Goal: Task Accomplishment & Management: Manage account settings

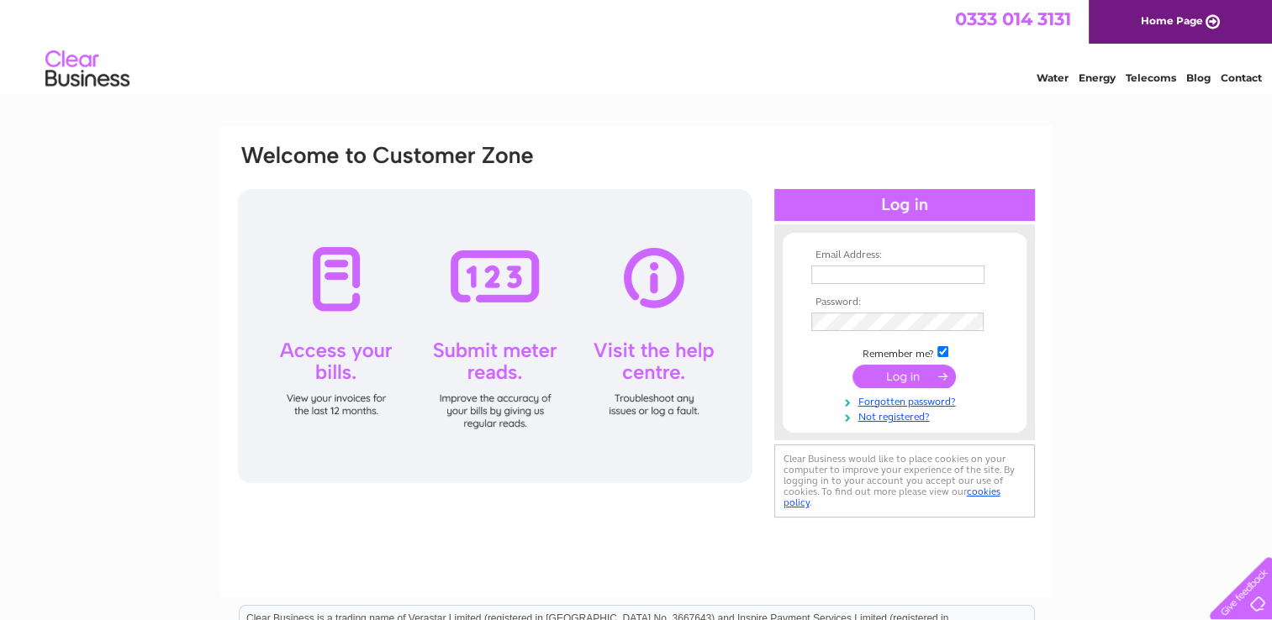
click at [926, 262] on td at bounding box center [904, 274] width 195 height 27
click at [917, 270] on input "text" at bounding box center [898, 276] width 175 height 20
type input "ltaylorandsons@aol.com"
click at [852, 366] on input "submit" at bounding box center [903, 378] width 103 height 24
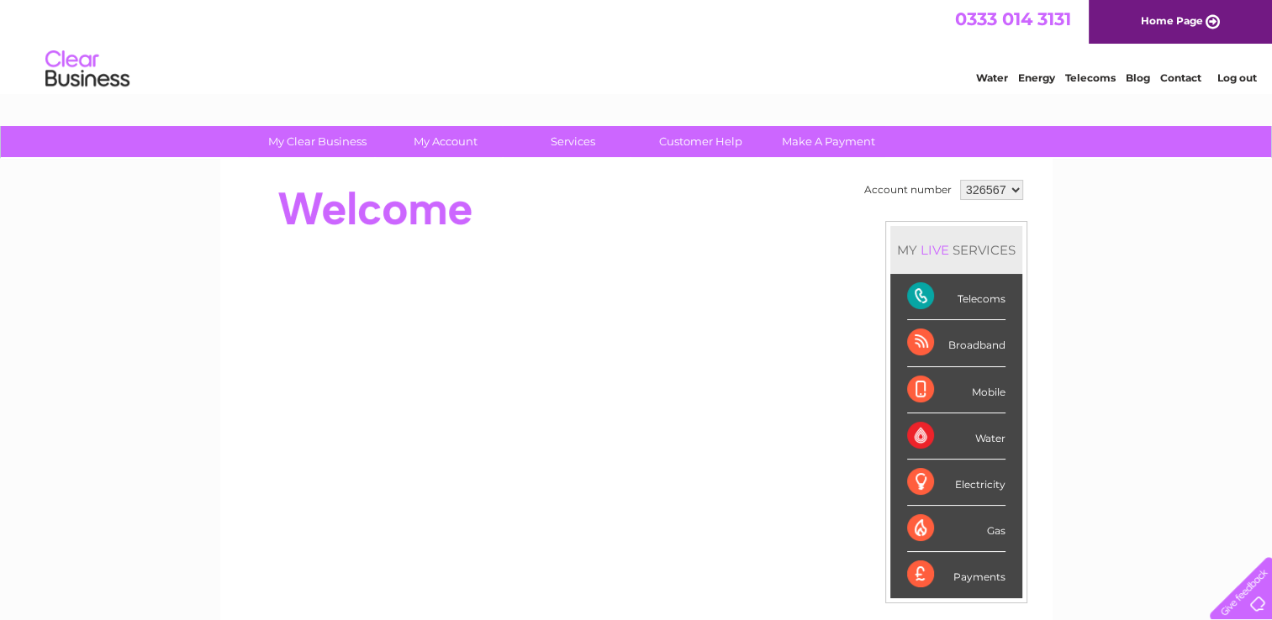
click at [989, 193] on select "326567" at bounding box center [991, 190] width 63 height 20
click at [1089, 212] on div "My Clear Business Login Details My Details My Preferences Link Account My Accou…" at bounding box center [636, 598] width 1272 height 945
click at [947, 295] on div "Telecoms" at bounding box center [956, 297] width 98 height 46
click at [971, 301] on div "Telecoms" at bounding box center [956, 297] width 98 height 46
click at [920, 298] on div "Telecoms" at bounding box center [956, 297] width 98 height 46
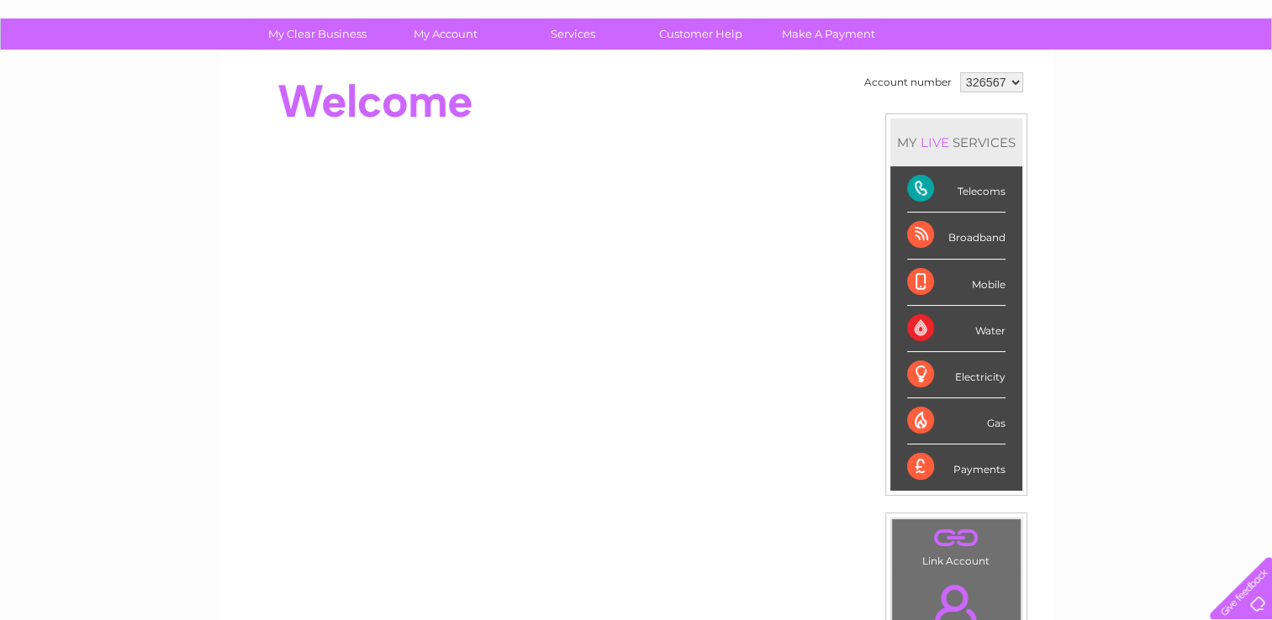
scroll to position [108, 0]
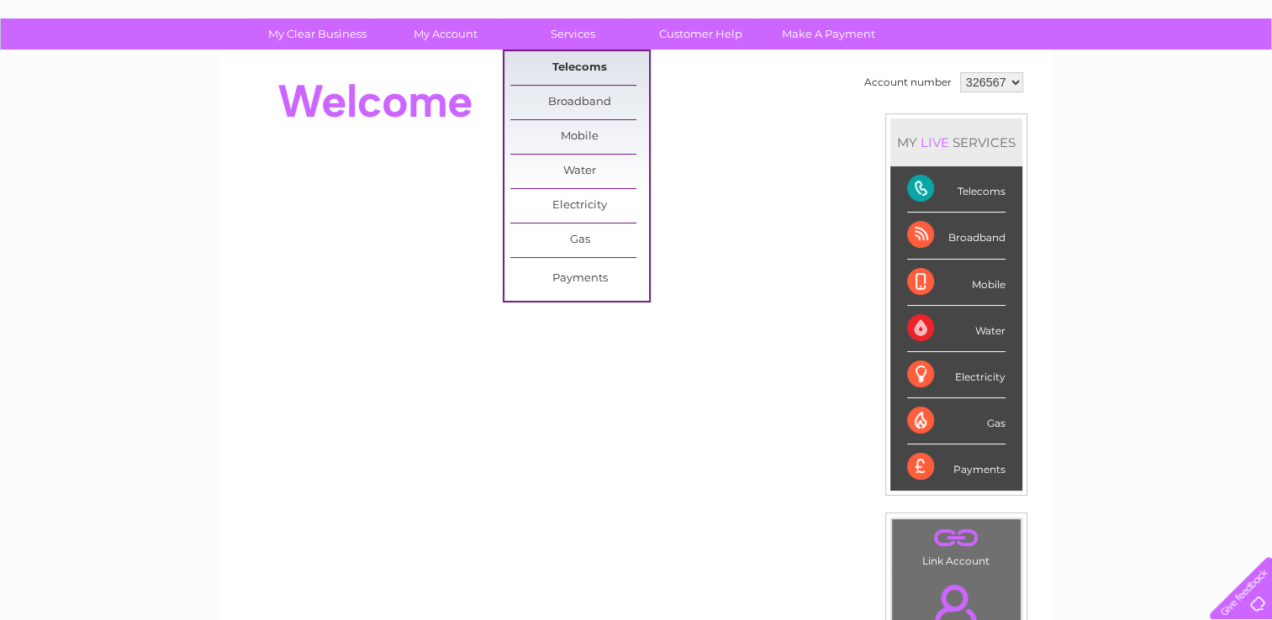
click at [585, 51] on link "Telecoms" at bounding box center [579, 68] width 139 height 34
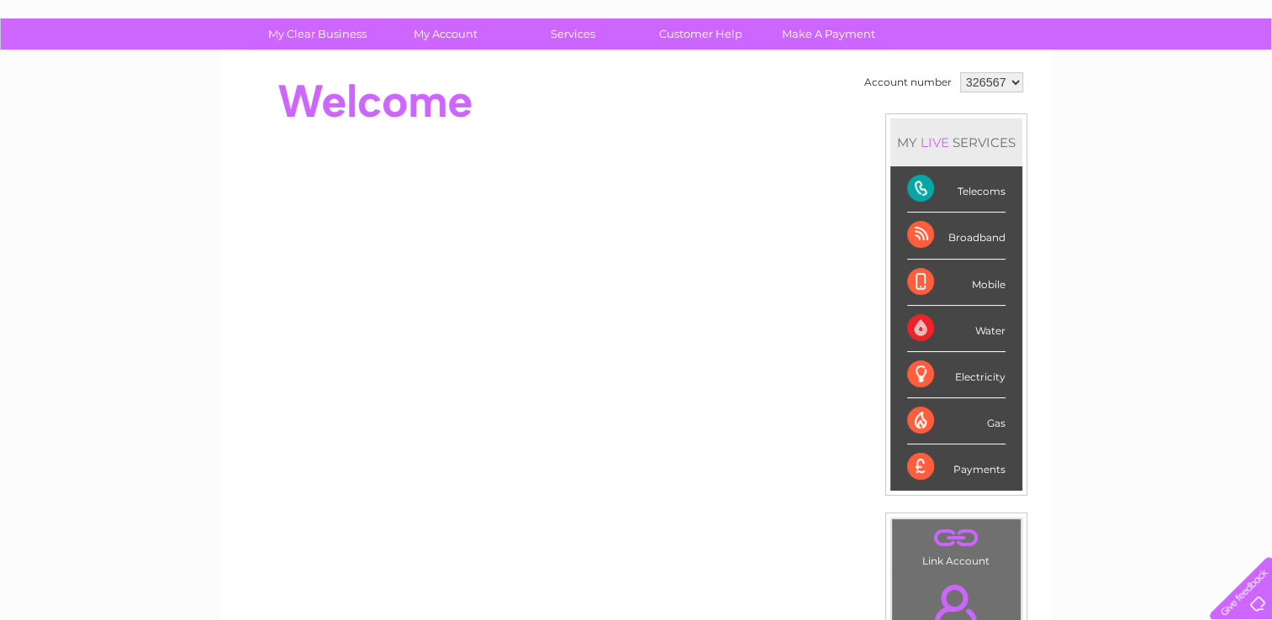
scroll to position [459, 0]
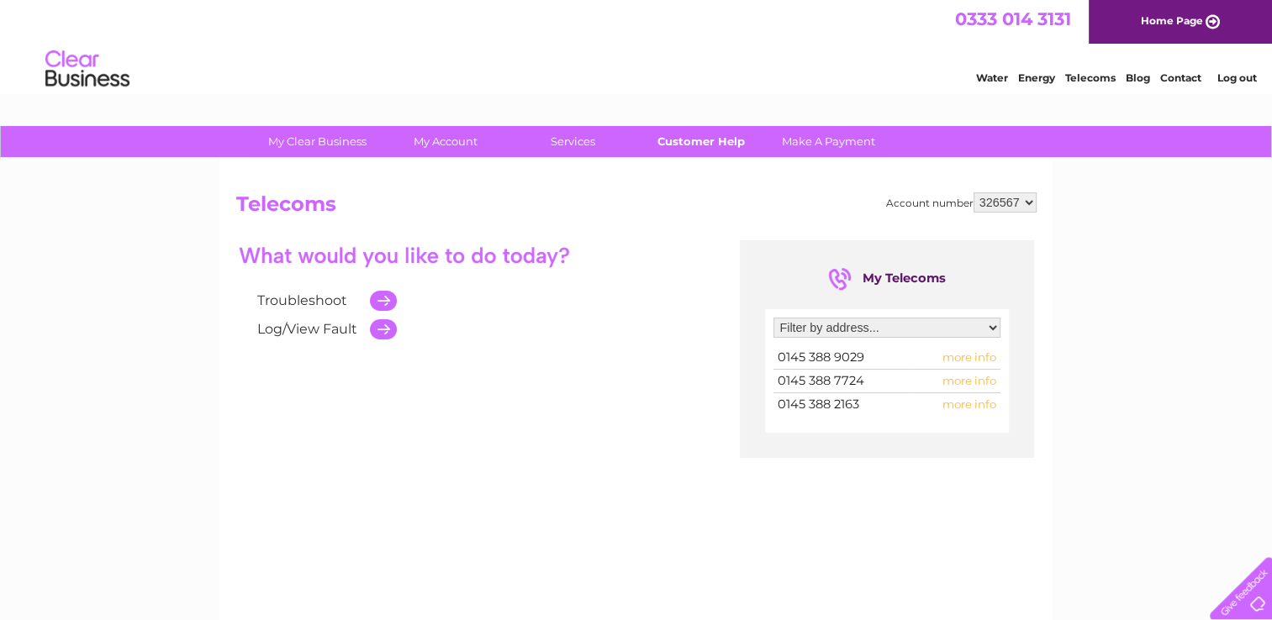
click at [693, 140] on link "Customer Help" at bounding box center [700, 141] width 139 height 31
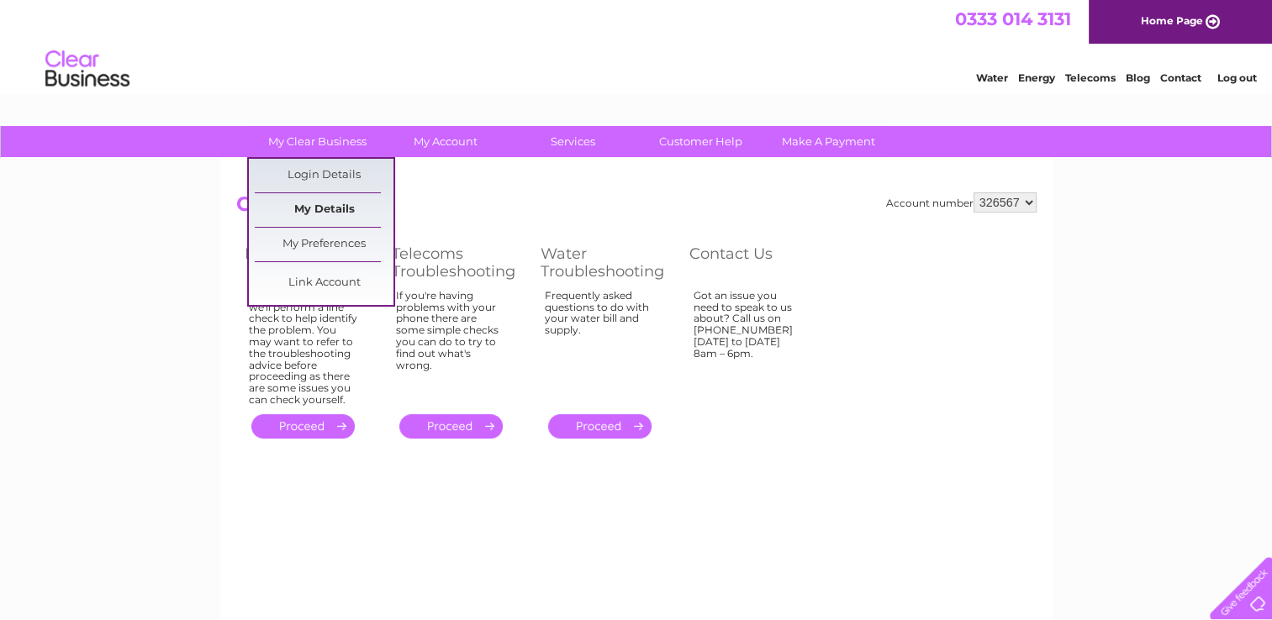
click at [316, 211] on link "My Details" at bounding box center [324, 210] width 139 height 34
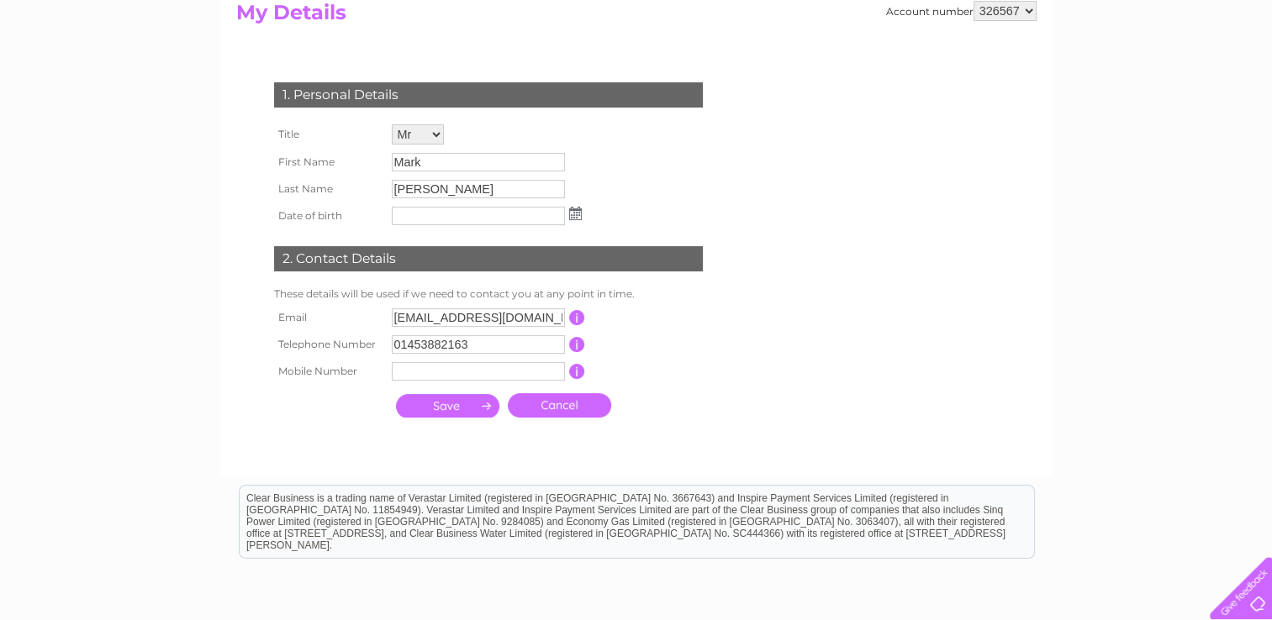
scroll to position [193, 0]
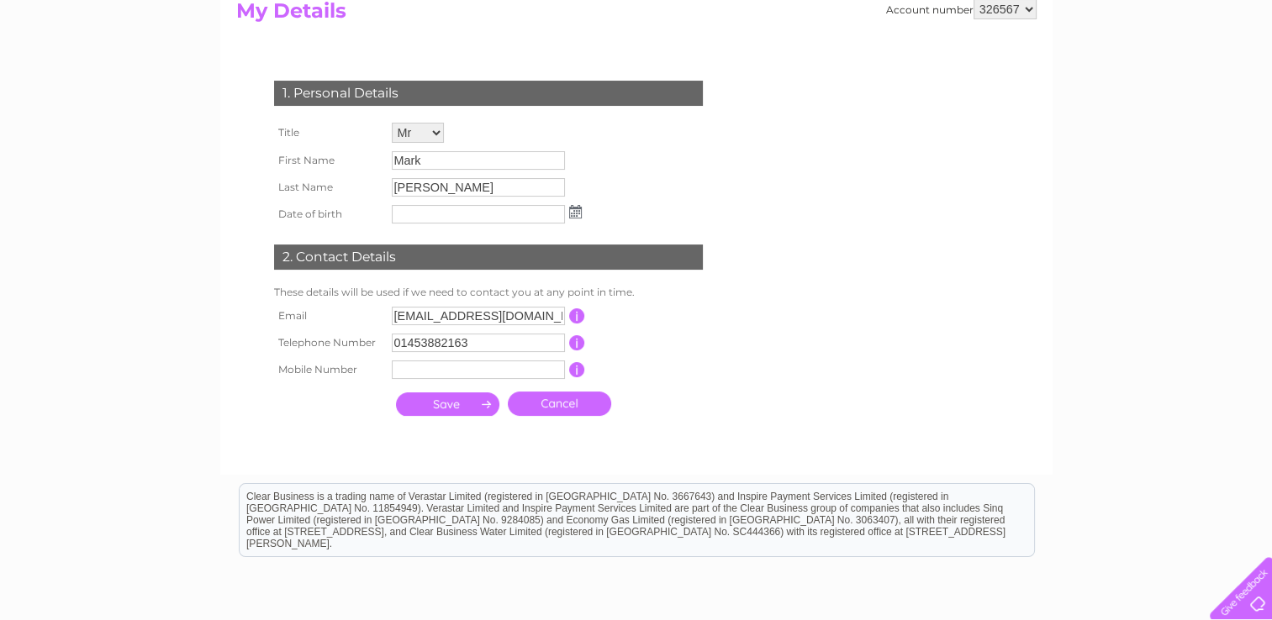
click at [439, 160] on input "Mark" at bounding box center [478, 160] width 173 height 18
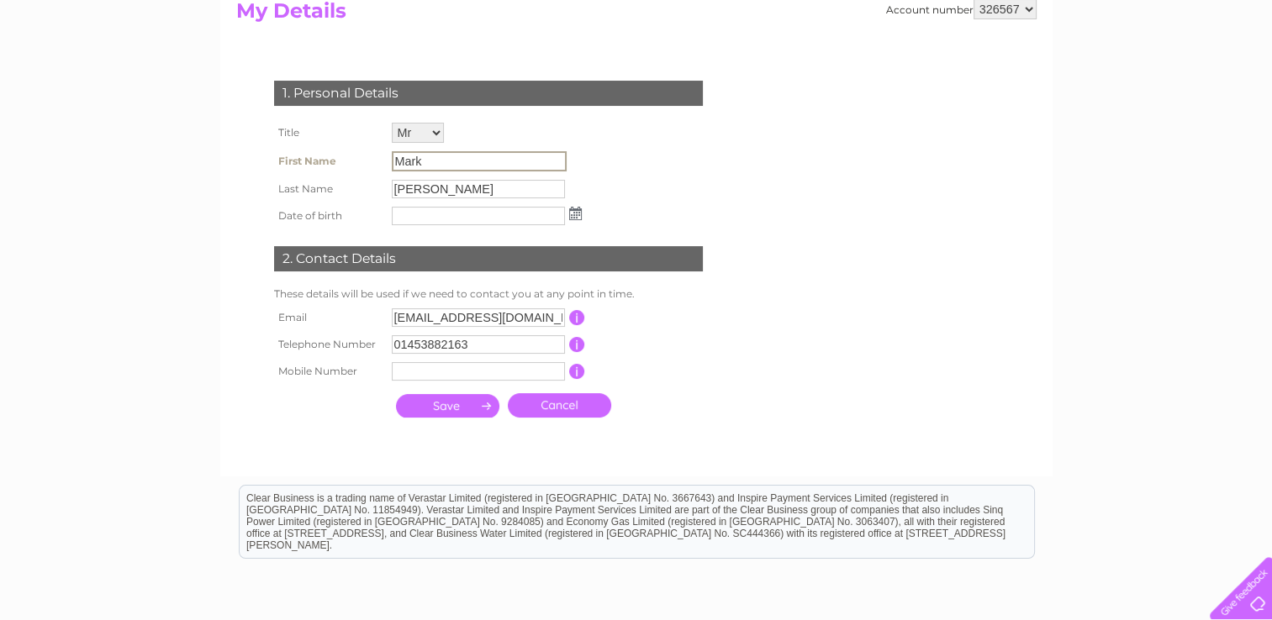
drag, startPoint x: 439, startPoint y: 160, endPoint x: 382, endPoint y: 160, distance: 57.2
click at [382, 160] on tr "First Name Mark" at bounding box center [428, 161] width 316 height 29
drag, startPoint x: 382, startPoint y: 160, endPoint x: 440, endPoint y: 156, distance: 59.0
click at [440, 156] on input "Mark" at bounding box center [479, 161] width 175 height 20
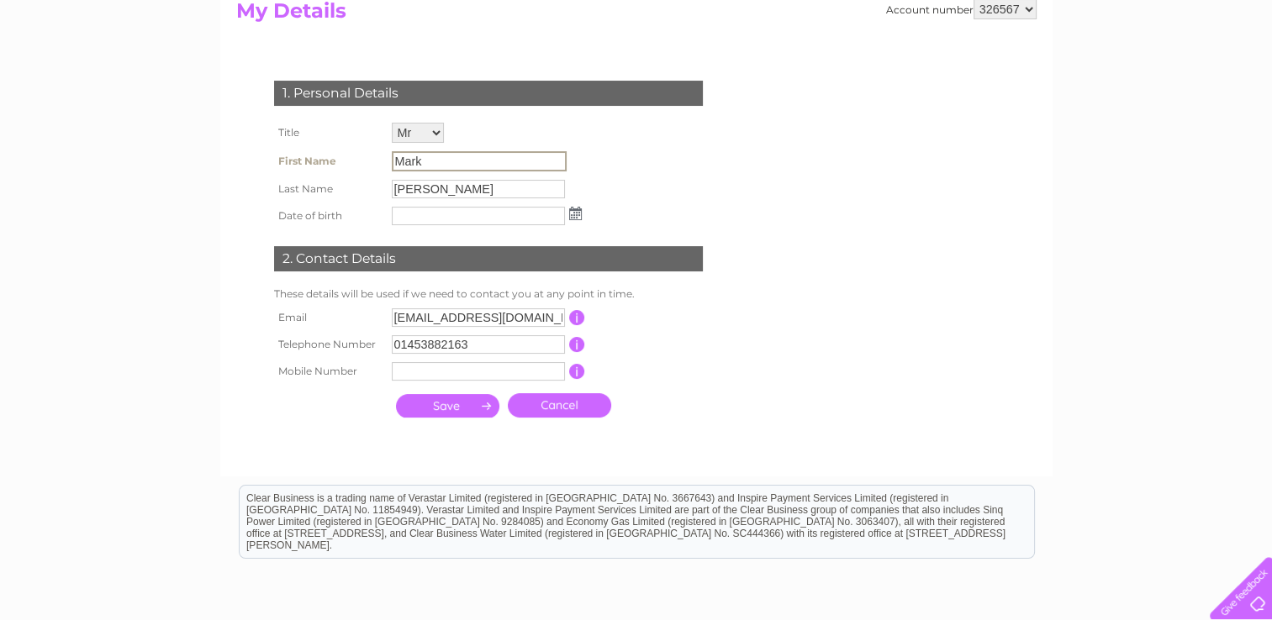
click at [437, 160] on input "Mark" at bounding box center [479, 161] width 175 height 20
drag, startPoint x: 437, startPoint y: 160, endPoint x: 353, endPoint y: 156, distance: 84.1
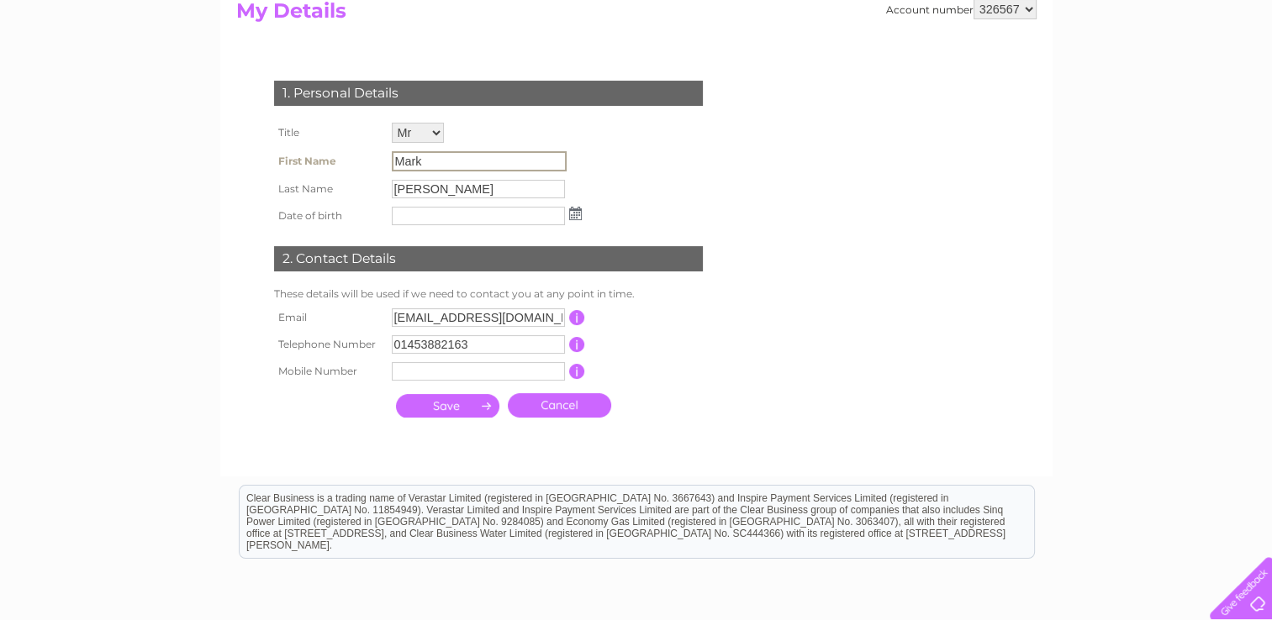
click at [353, 156] on tr "First Name Mark" at bounding box center [428, 161] width 316 height 29
drag, startPoint x: 353, startPoint y: 156, endPoint x: 419, endPoint y: 163, distance: 66.7
click at [419, 163] on input "Mark" at bounding box center [479, 161] width 175 height 20
click at [615, 166] on div "1. Personal Details Title Mr Mrs Ms Miss Dr Rev Prof Other First Name Mark Last…" at bounding box center [491, 245] width 511 height 362
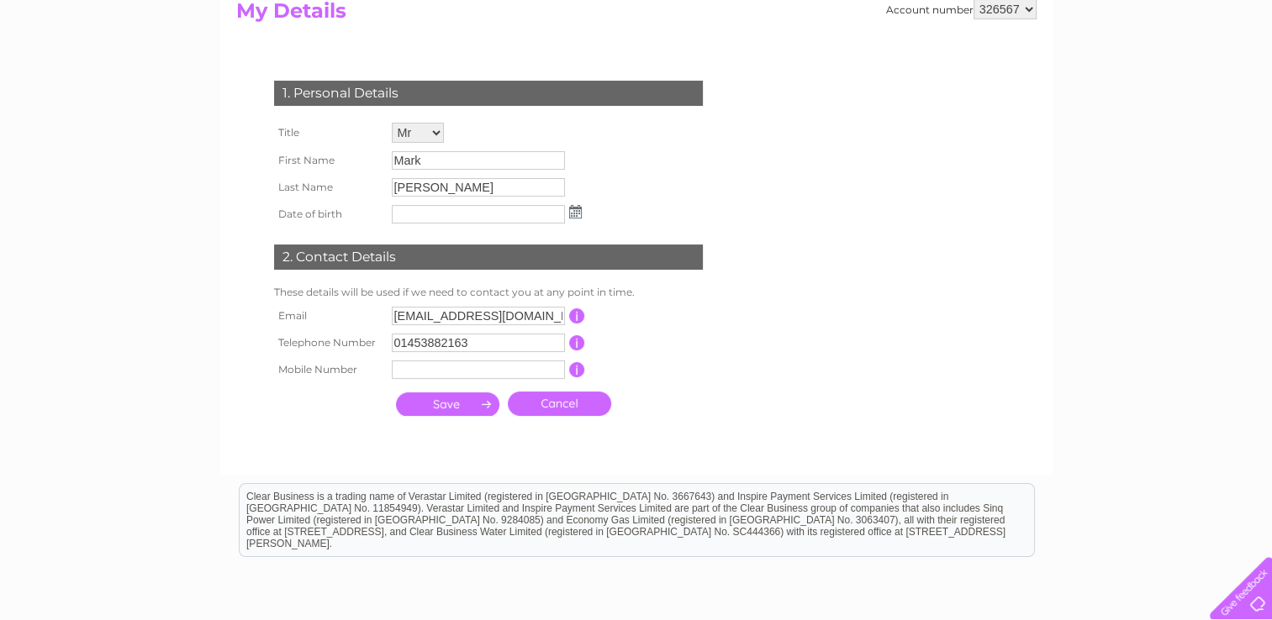
scroll to position [0, 0]
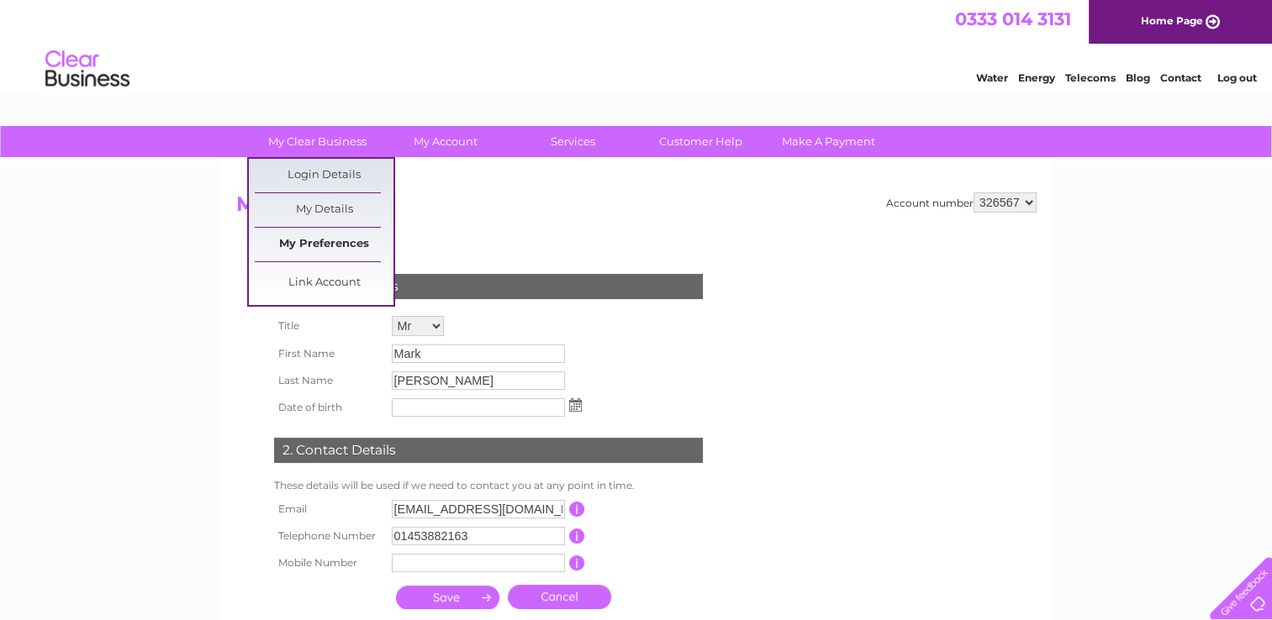
click at [311, 230] on link "My Preferences" at bounding box center [324, 245] width 139 height 34
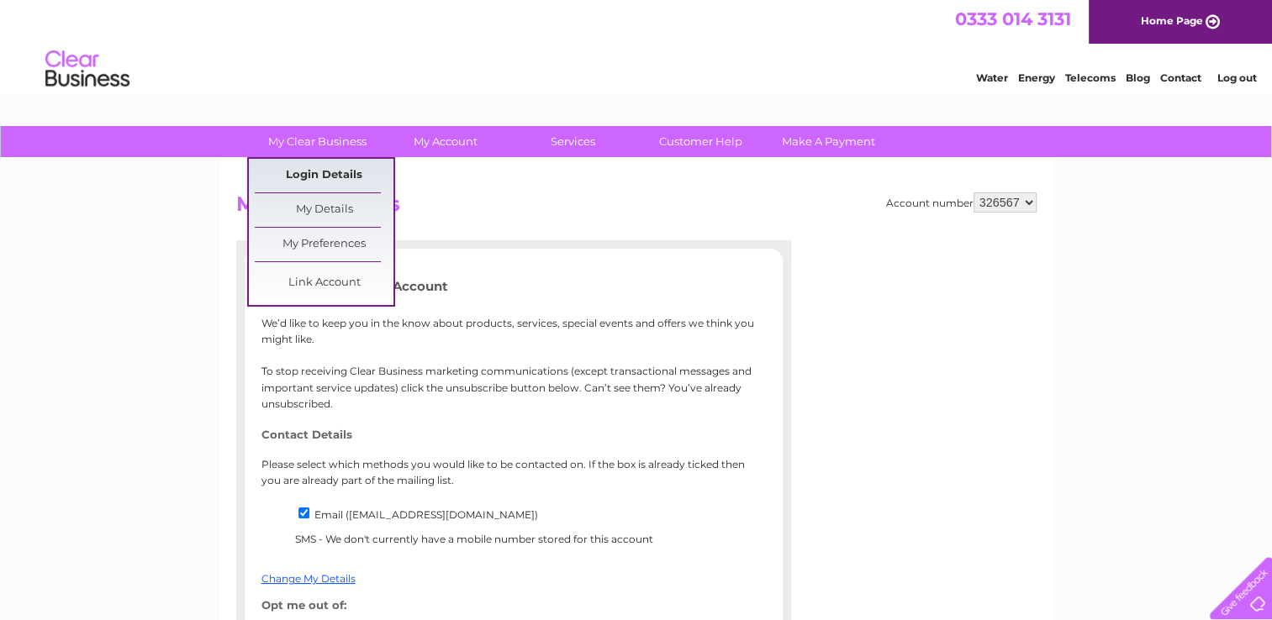
click at [1160, 84] on link "Login Details" at bounding box center [1180, 75] width 41 height 17
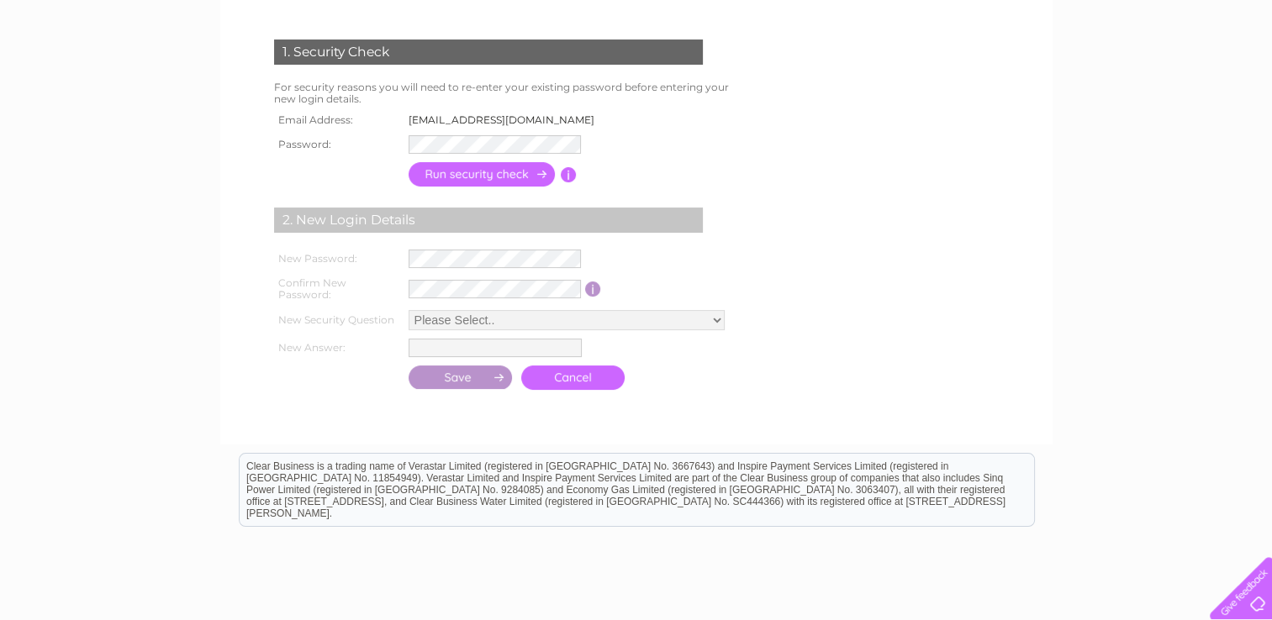
scroll to position [232, 0]
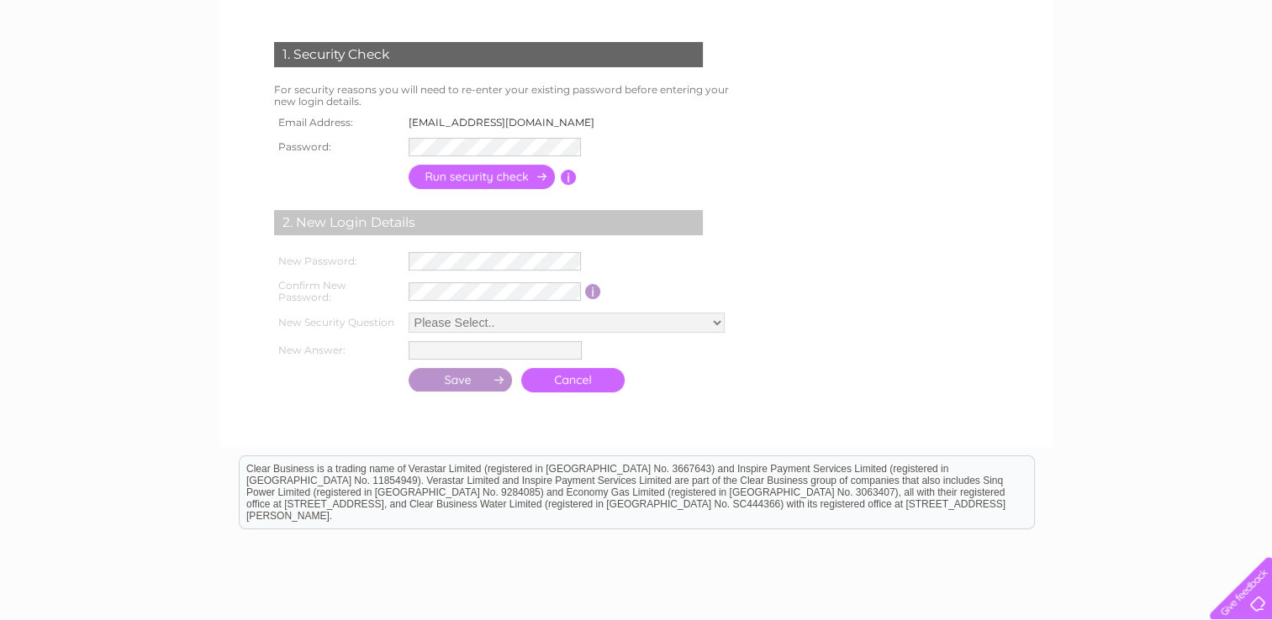
click at [462, 161] on td at bounding box center [482, 177] width 156 height 33
click at [470, 170] on input "button" at bounding box center [483, 178] width 148 height 24
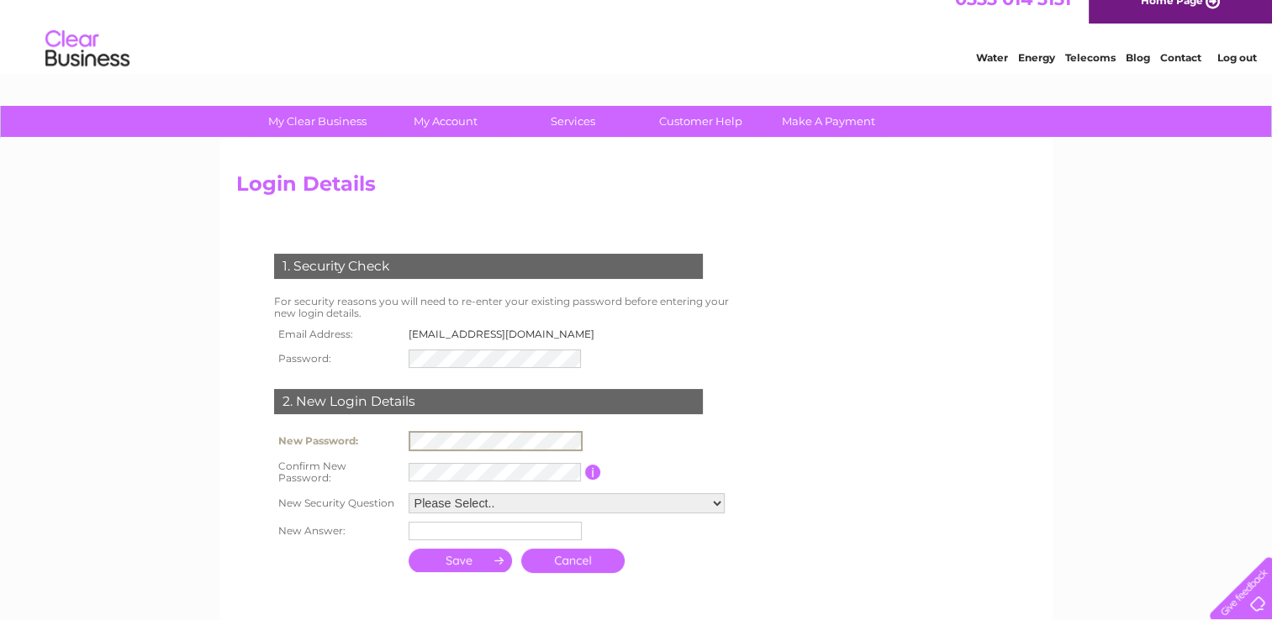
scroll to position [0, 0]
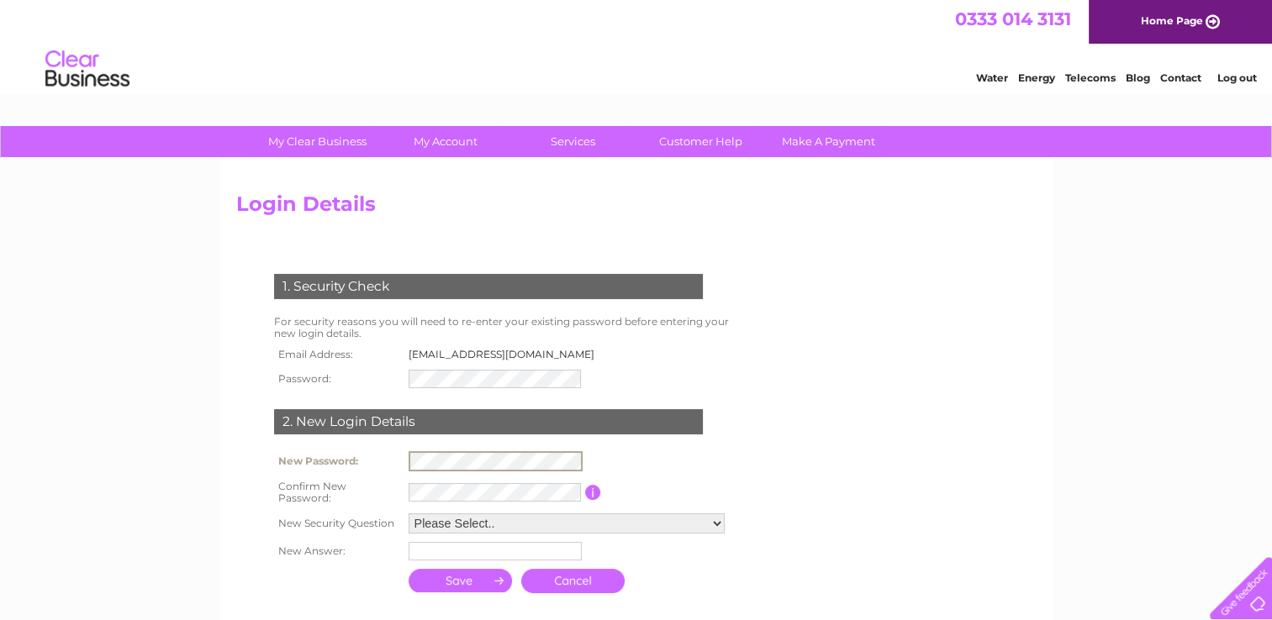
click at [574, 574] on link "Cancel" at bounding box center [572, 581] width 103 height 24
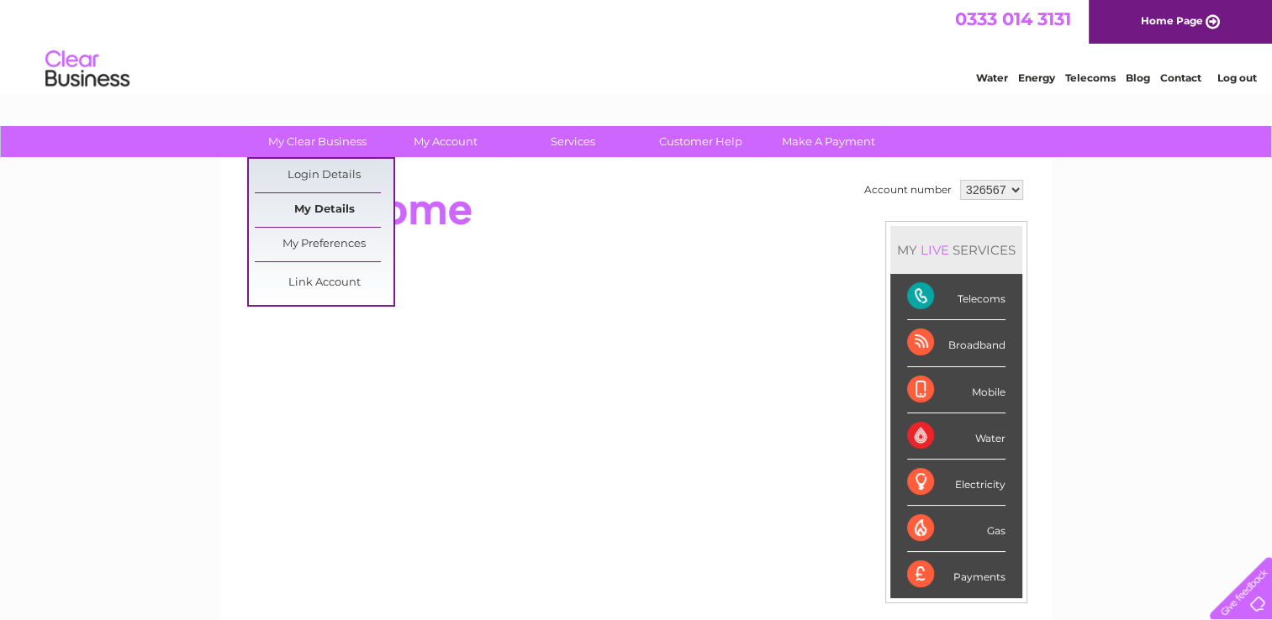
click at [316, 203] on link "My Details" at bounding box center [324, 210] width 139 height 34
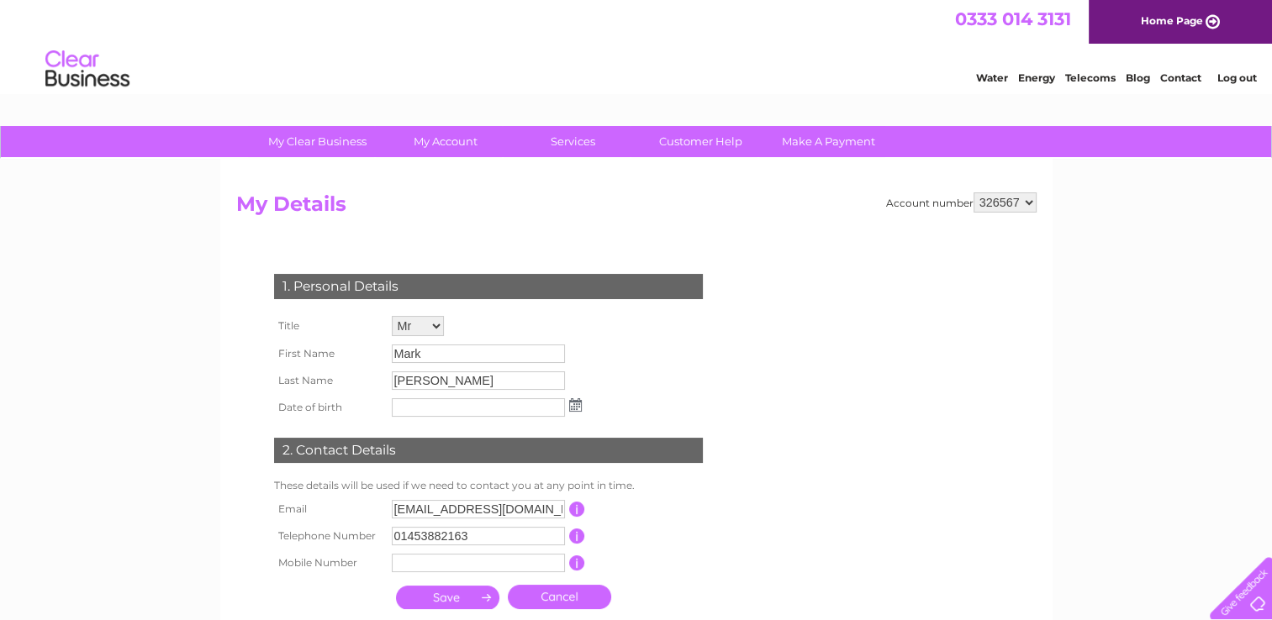
scroll to position [178, 0]
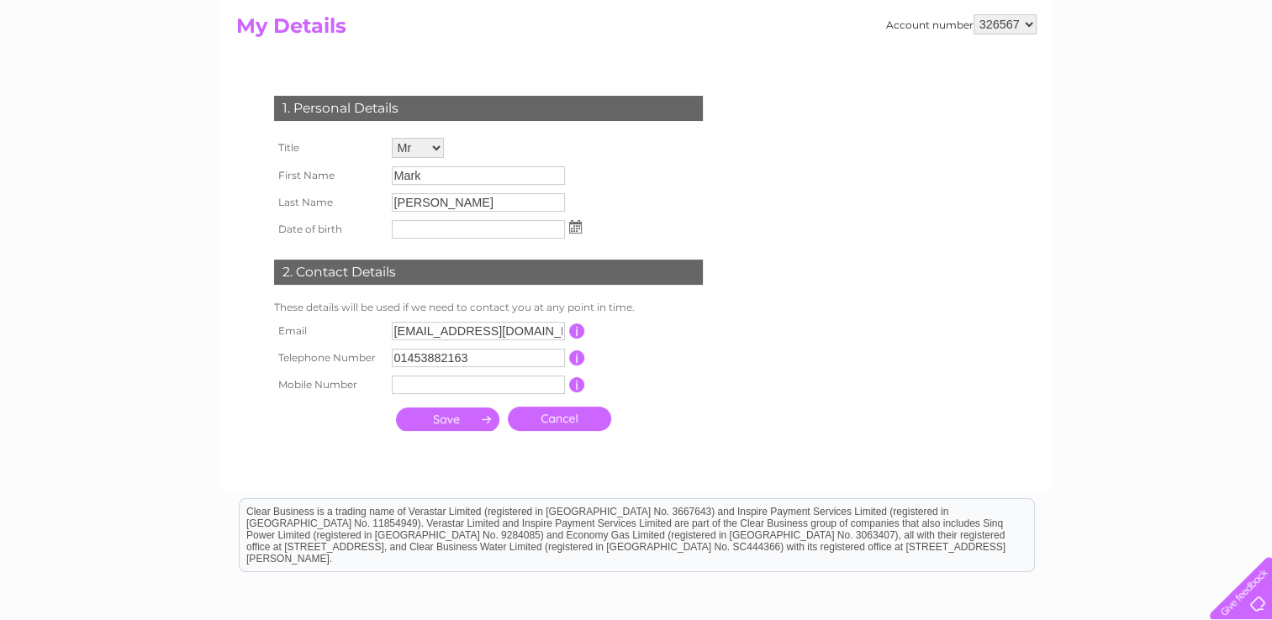
click at [440, 218] on td at bounding box center [487, 229] width 198 height 27
click at [440, 212] on td "[PERSON_NAME]" at bounding box center [487, 202] width 198 height 27
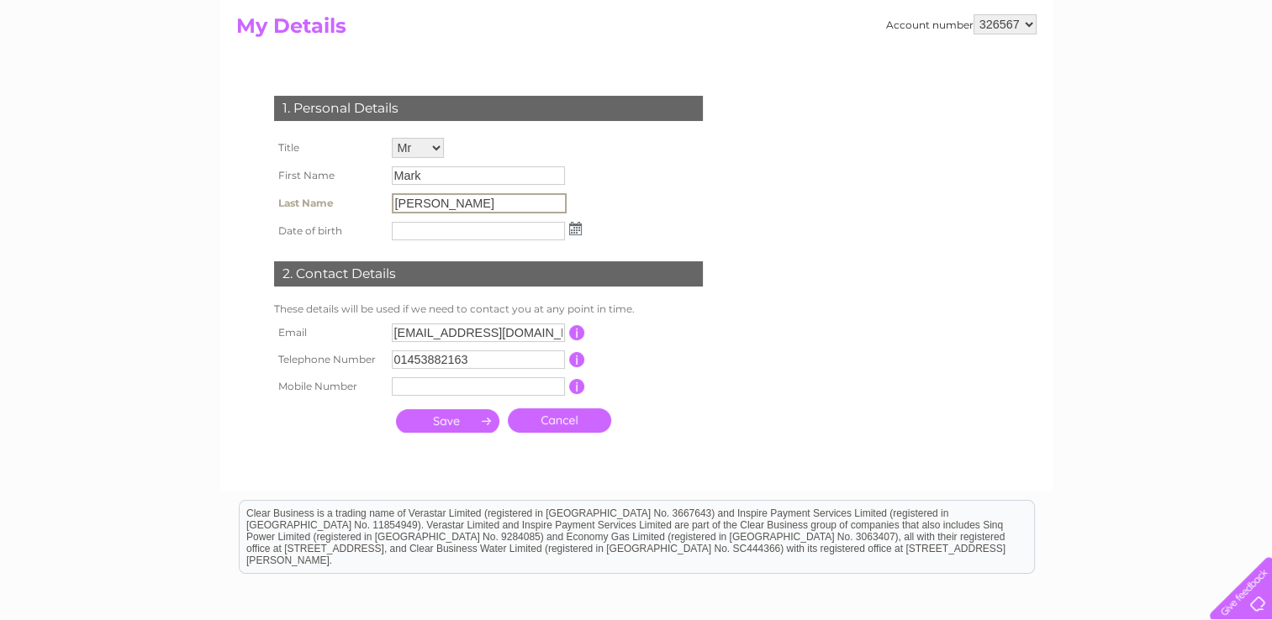
click at [440, 208] on input "[PERSON_NAME]" at bounding box center [479, 203] width 175 height 20
click at [414, 203] on input "Robinson" at bounding box center [479, 203] width 175 height 20
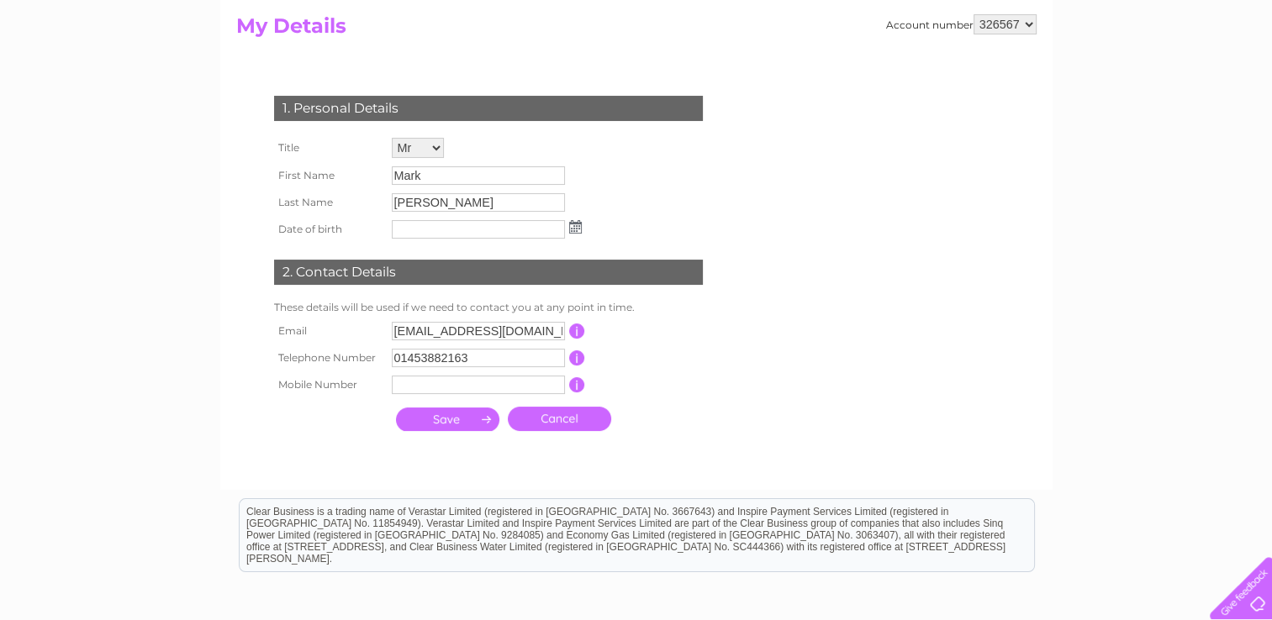
click at [419, 190] on td "Robinson" at bounding box center [487, 202] width 198 height 27
drag, startPoint x: 414, startPoint y: 179, endPoint x: 588, endPoint y: 139, distance: 178.6
click at [588, 139] on div "1. Personal Details Title Mr Mrs Ms Miss Dr Rev Prof Other First Name Mark Last…" at bounding box center [491, 259] width 511 height 361
click at [440, 139] on select "Mr Mrs Ms Miss Dr Rev Prof Other" at bounding box center [418, 148] width 52 height 20
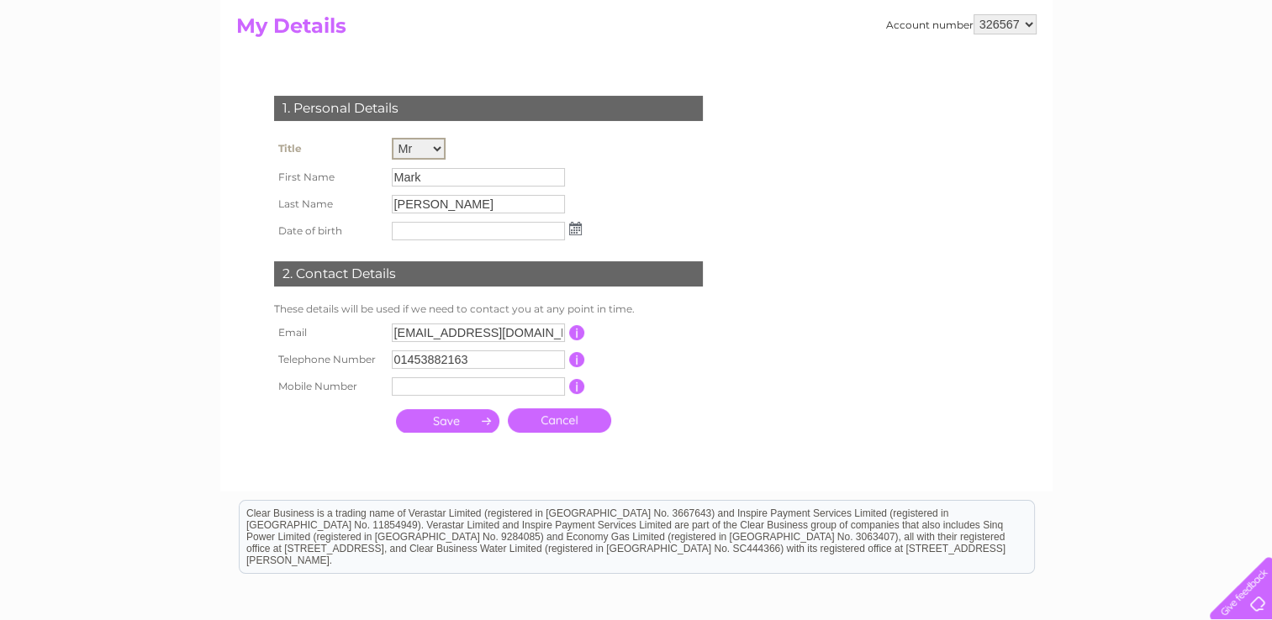
click at [392, 138] on select "Mr Mrs Ms Miss Dr Rev Prof Other" at bounding box center [419, 149] width 54 height 22
drag, startPoint x: 430, startPoint y: 179, endPoint x: 363, endPoint y: 182, distance: 67.3
click at [363, 182] on tr "First Name Mark" at bounding box center [428, 176] width 316 height 29
click at [425, 147] on select "Mr Mrs Ms Miss Dr Rev Prof Other" at bounding box center [419, 149] width 54 height 22
click at [392, 138] on select "Mr Mrs Ms Miss Dr Rev Prof Other" at bounding box center [419, 149] width 54 height 22
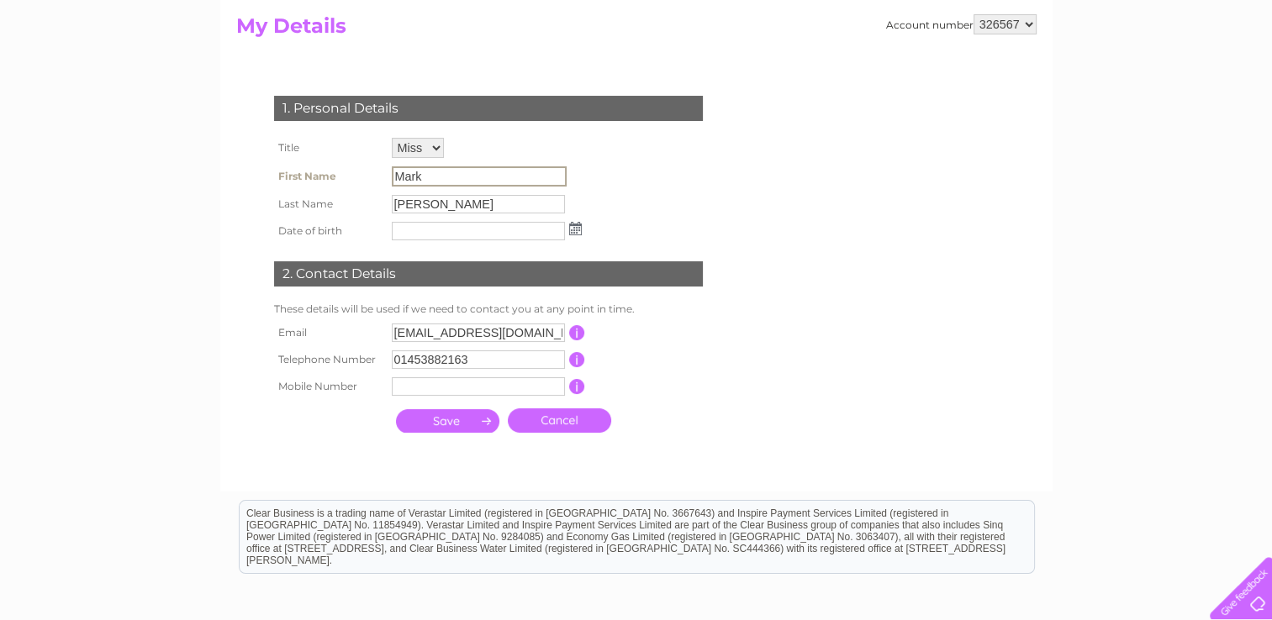
click at [410, 177] on input "Mark" at bounding box center [479, 176] width 175 height 20
click at [417, 150] on select "Mr Mrs Ms Miss Dr Rev Prof Other" at bounding box center [418, 148] width 52 height 20
select select "Mr"
click at [392, 138] on select "Mr Mrs Ms Miss Dr Rev Prof Other" at bounding box center [419, 149] width 54 height 22
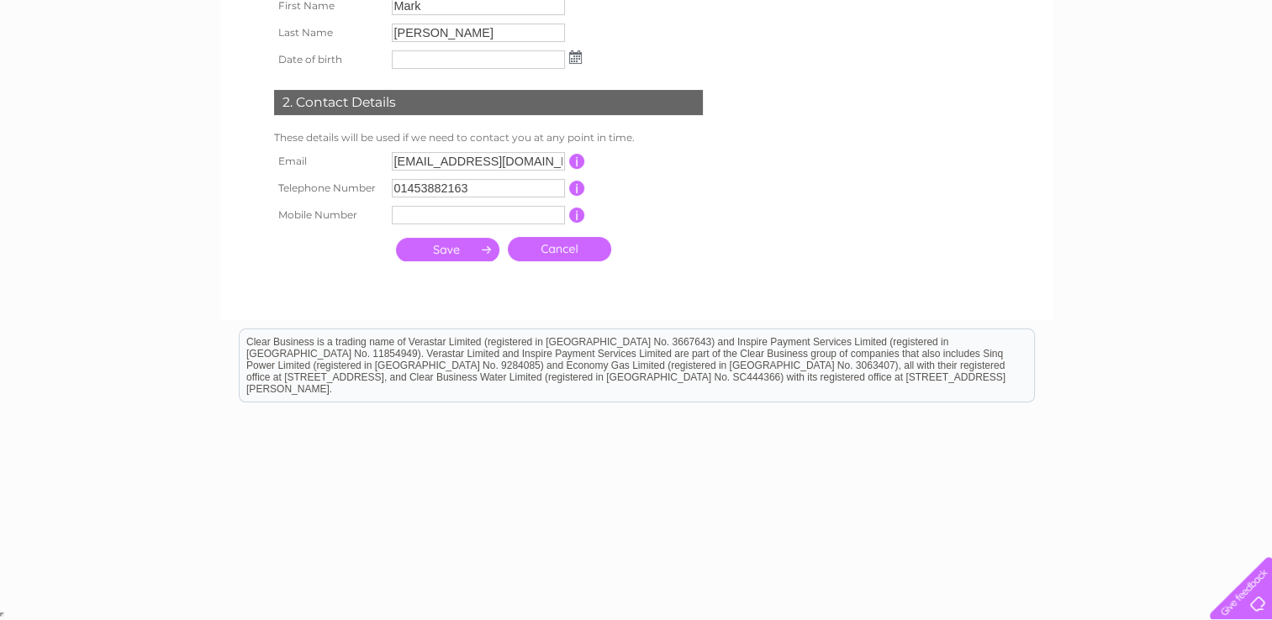
scroll to position [0, 0]
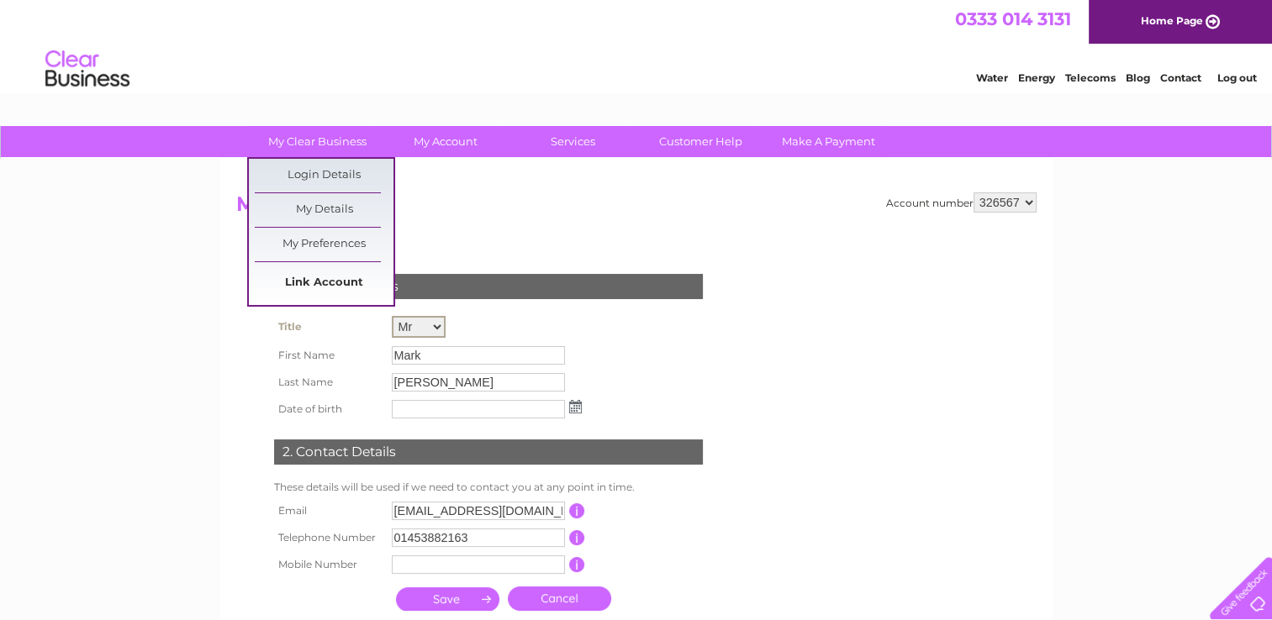
click at [337, 272] on link "Link Account" at bounding box center [324, 283] width 139 height 34
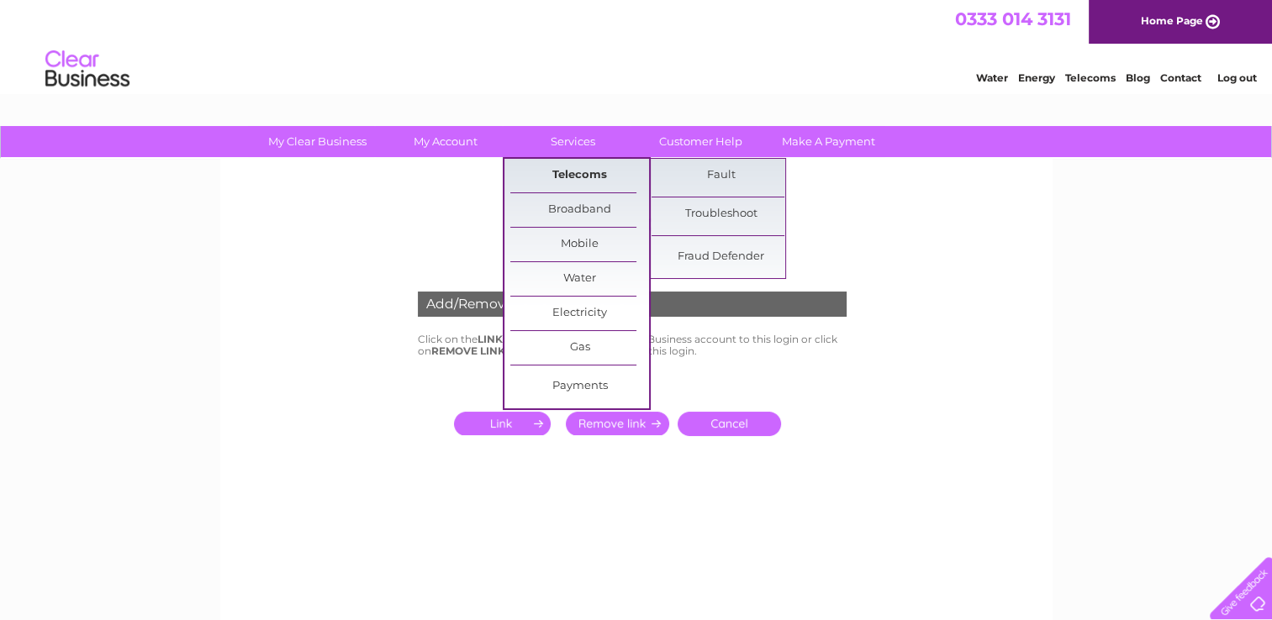
click at [585, 168] on link "Telecoms" at bounding box center [579, 176] width 139 height 34
click at [582, 173] on link "Telecoms" at bounding box center [579, 176] width 139 height 34
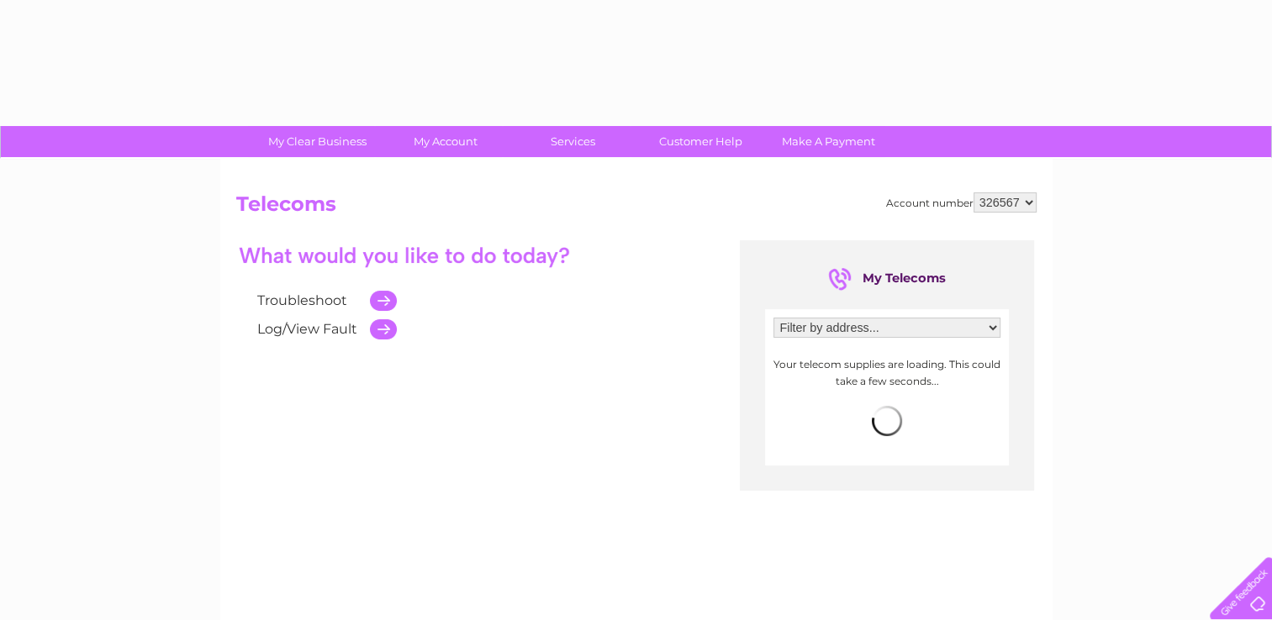
click at [988, 331] on select "Filter by address... [STREET_ADDRESS] THE CROSS, [GEOGRAPHIC_DATA], [GEOGRAPHIC…" at bounding box center [886, 328] width 227 height 20
click at [1069, 304] on div "My Clear Business Login Details My Details My Preferences Link Account My Accou…" at bounding box center [636, 521] width 1272 height 791
click at [999, 328] on select "Filter by address... [STREET_ADDRESS] THE CROSS, [GEOGRAPHIC_DATA], [GEOGRAPHIC…" at bounding box center [886, 328] width 227 height 20
click at [1100, 287] on div "My Clear Business Login Details My Details My Preferences Link Account My Accou…" at bounding box center [636, 521] width 1272 height 791
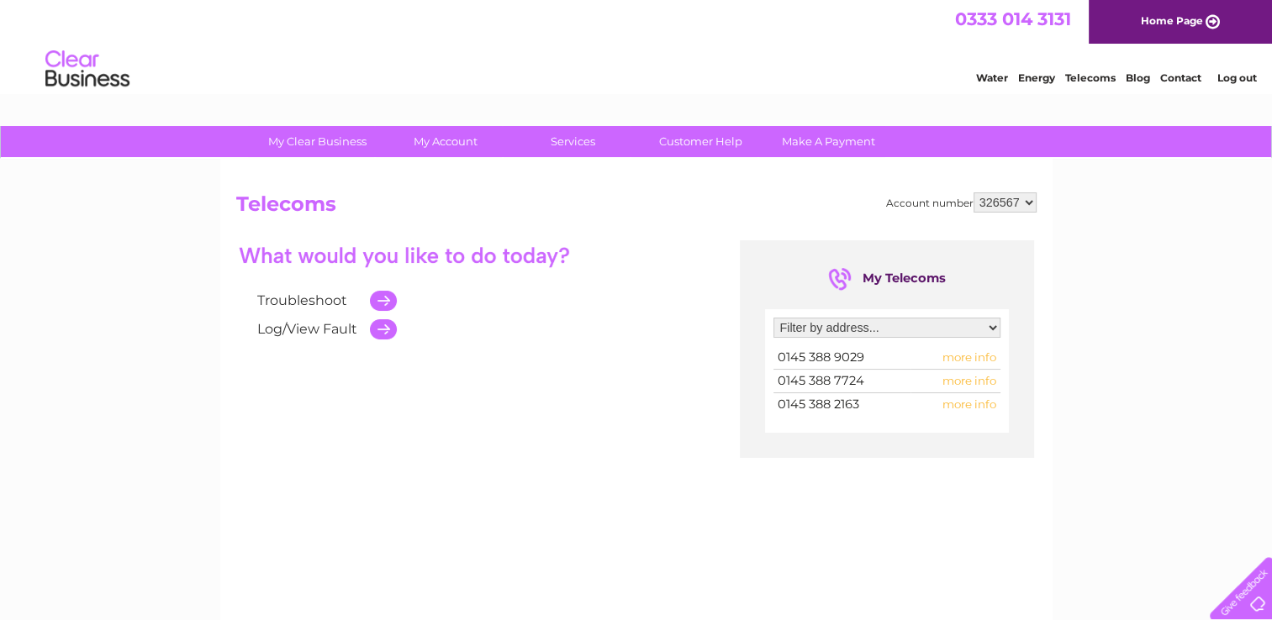
click at [963, 403] on span "more info" at bounding box center [969, 404] width 54 height 13
click at [968, 412] on td "more info" at bounding box center [955, 404] width 90 height 23
click at [961, 402] on span "more info" at bounding box center [969, 404] width 54 height 13
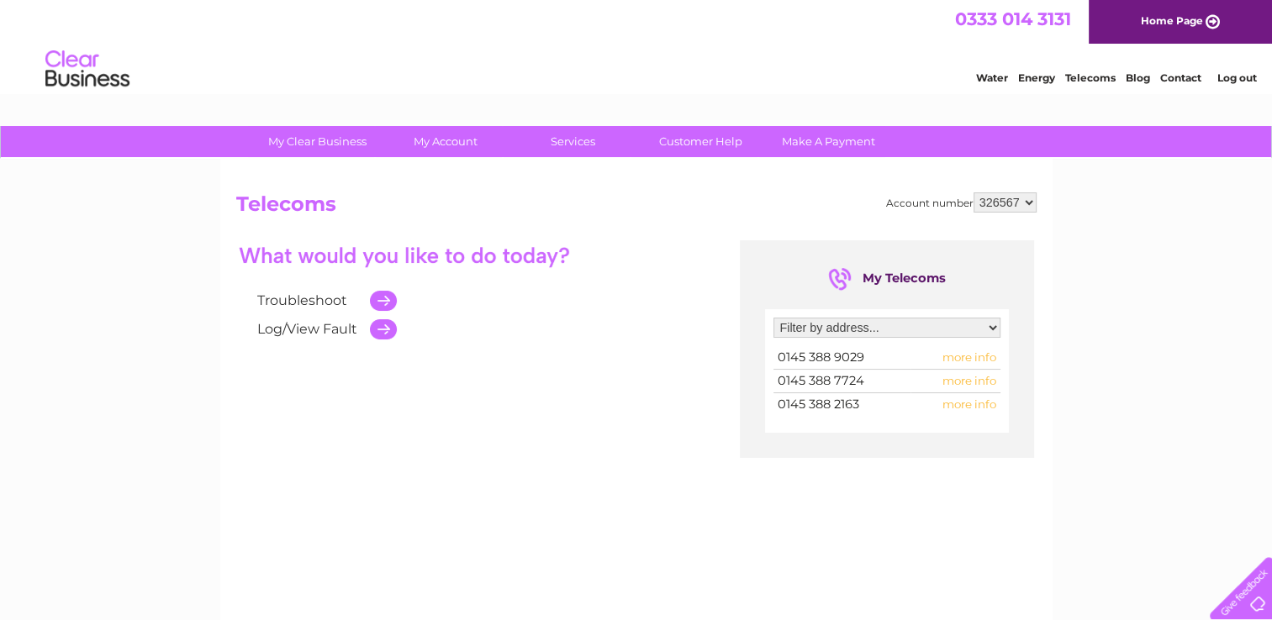
click at [961, 402] on span "more info" at bounding box center [969, 404] width 54 height 13
drag, startPoint x: 961, startPoint y: 402, endPoint x: 828, endPoint y: 412, distance: 133.2
click at [828, 412] on td "0145 388 2163" at bounding box center [841, 404] width 137 height 23
drag, startPoint x: 828, startPoint y: 412, endPoint x: 820, endPoint y: 404, distance: 11.3
click at [820, 404] on span "0145 388 2163" at bounding box center [819, 404] width 82 height 15
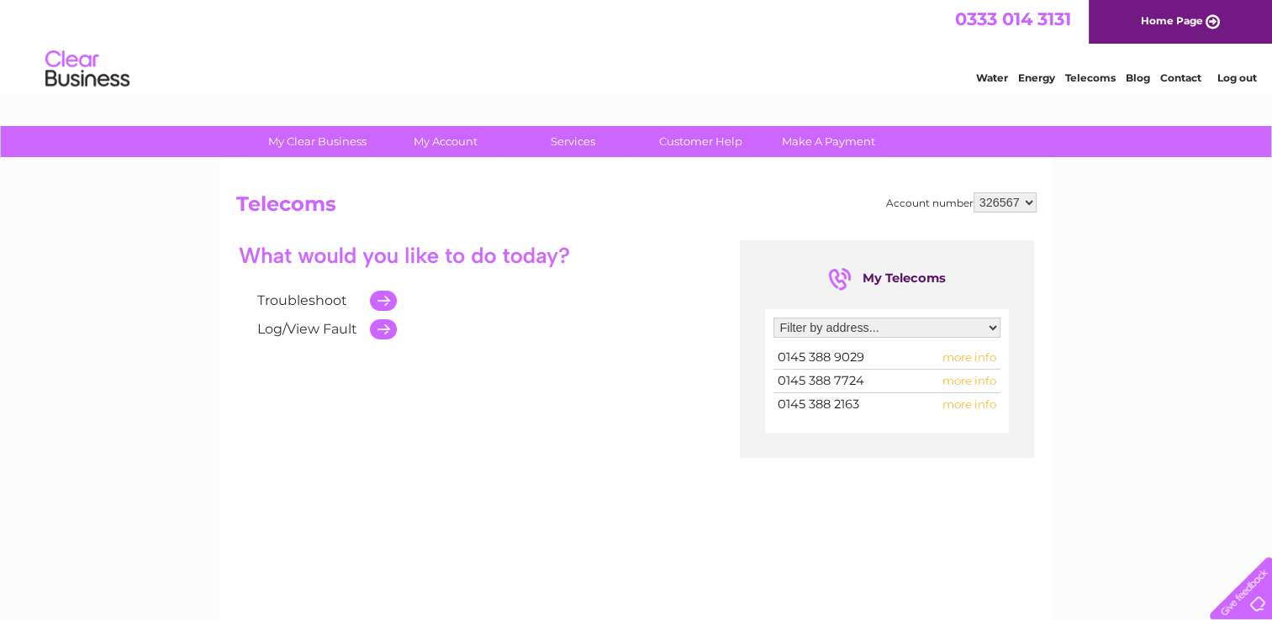
drag, startPoint x: 820, startPoint y: 404, endPoint x: 919, endPoint y: 429, distance: 102.1
click at [919, 429] on div "Filter by address... Cross, West End, Minchinhampton, Stroud, GL6 9JA Cross, We…" at bounding box center [887, 371] width 244 height 124
click at [928, 314] on div "Filter by address... Cross, West End, Minchinhampton, Stroud, GL6 9JA Cross, We…" at bounding box center [887, 371] width 244 height 124
click at [928, 315] on div "Filter by address... Cross, West End, Minchinhampton, Stroud, GL6 9JA Cross, We…" at bounding box center [887, 371] width 244 height 124
click at [928, 316] on div "Filter by address... Cross, West End, Minchinhampton, Stroud, GL6 9JA Cross, We…" at bounding box center [887, 371] width 244 height 124
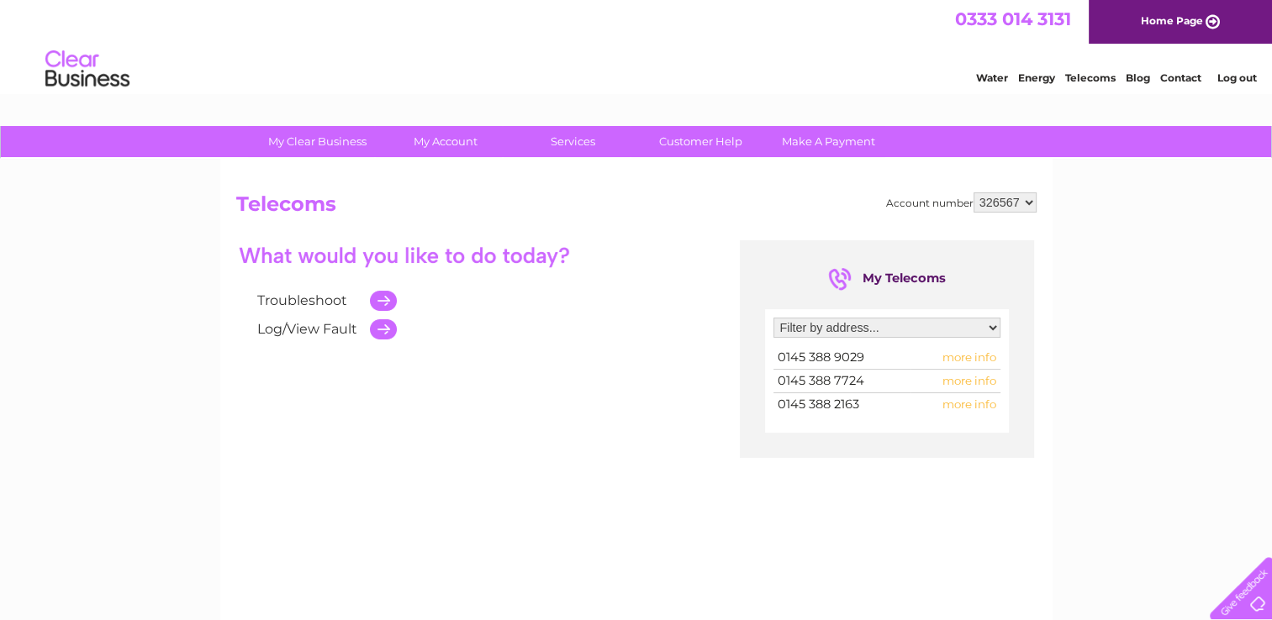
click at [935, 321] on select "Filter by address... Cross, West End, Minchinhampton, Stroud, GL6 9JA Cross, We…" at bounding box center [886, 328] width 227 height 20
click at [1113, 291] on div "My Clear Business Login Details My Details My Preferences Link Account My Accou…" at bounding box center [636, 521] width 1272 height 791
click at [973, 401] on span "more info" at bounding box center [969, 404] width 54 height 13
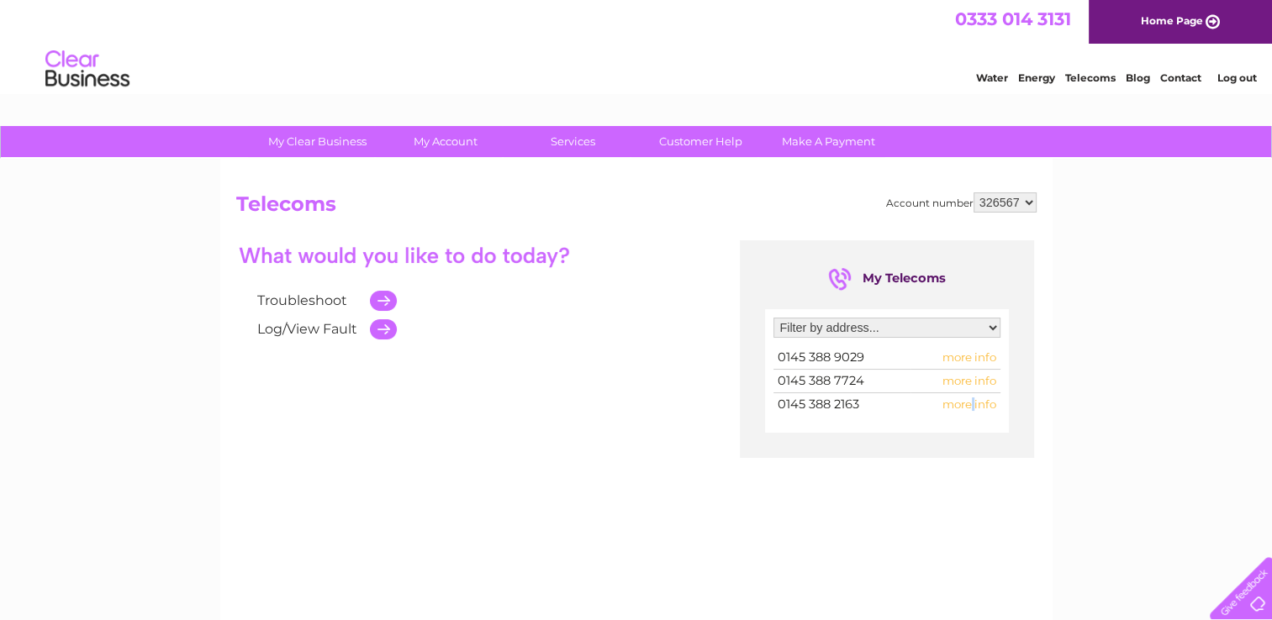
click at [973, 401] on span "more info" at bounding box center [969, 404] width 54 height 13
click at [1052, 355] on div "My Clear Business Login Details My Details My Preferences Link Account My Accou…" at bounding box center [636, 521] width 1272 height 791
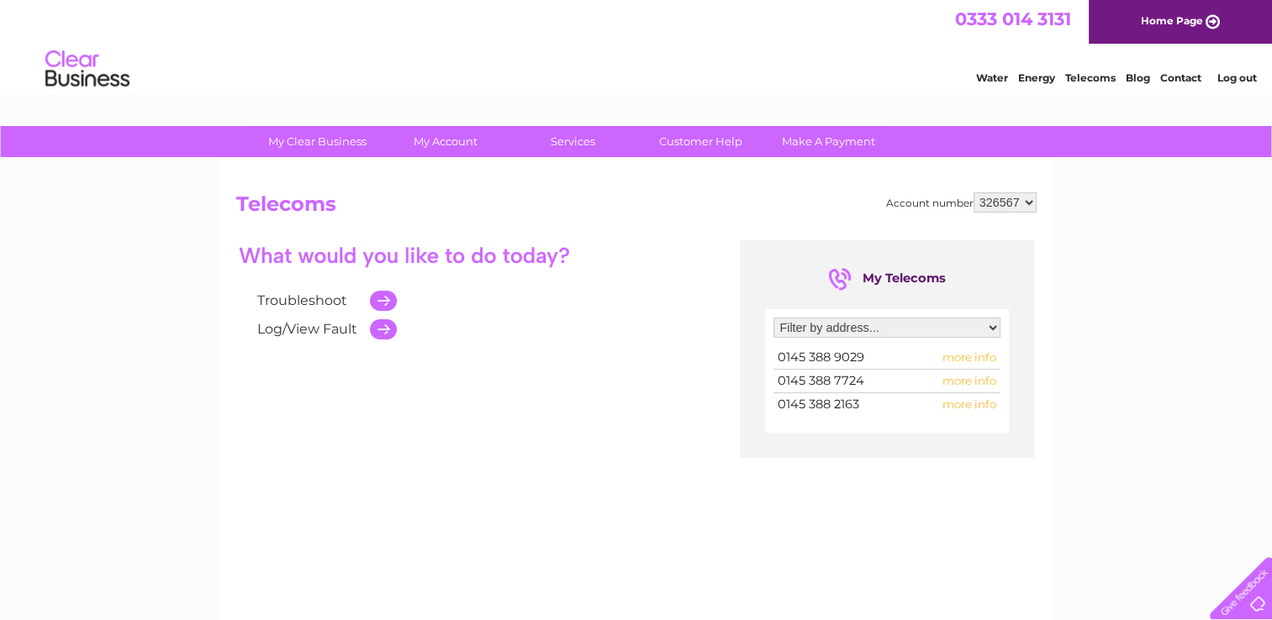
click at [1036, 348] on div "My Telecoms Filter by address... [STREET_ADDRESS] THE CROSS, [GEOGRAPHIC_DATA],…" at bounding box center [888, 349] width 296 height 218
